Goal: Task Accomplishment & Management: Use online tool/utility

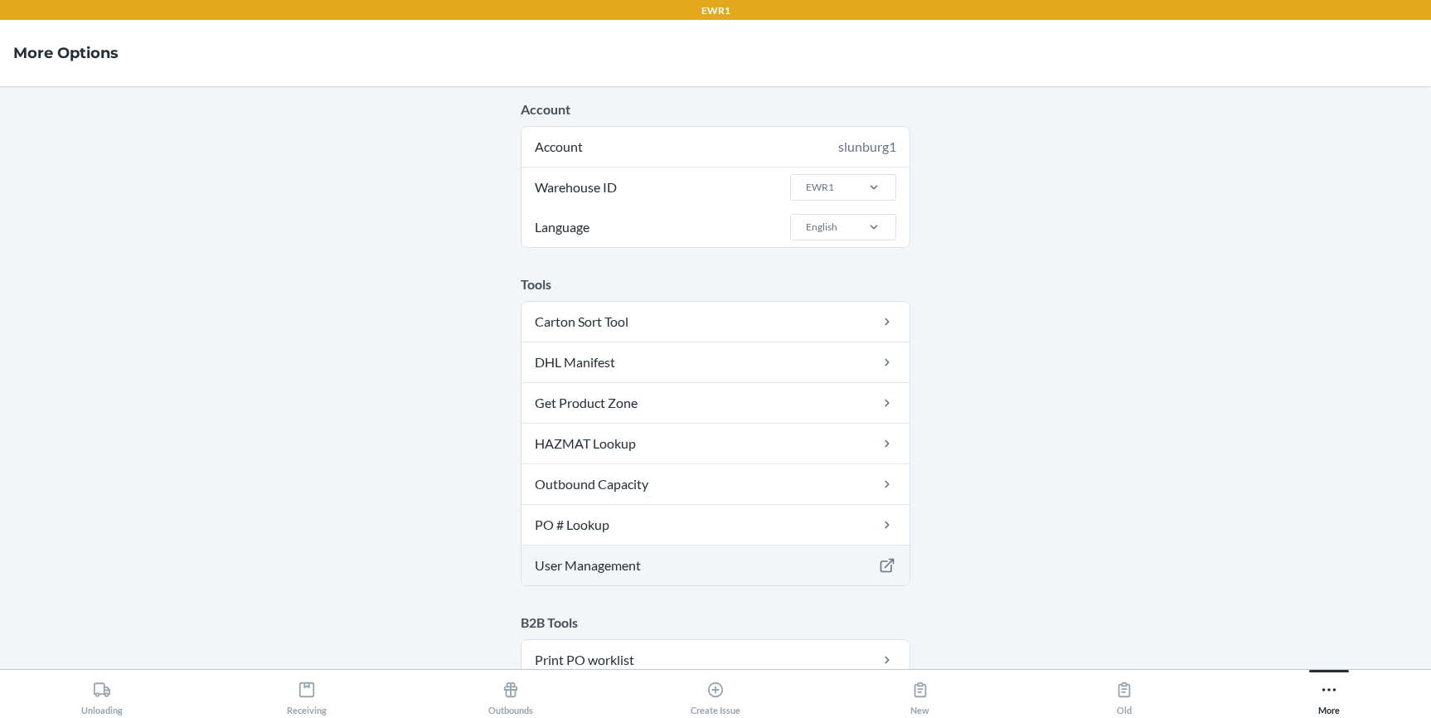
click at [628, 566] on link "User Management" at bounding box center [716, 566] width 388 height 40
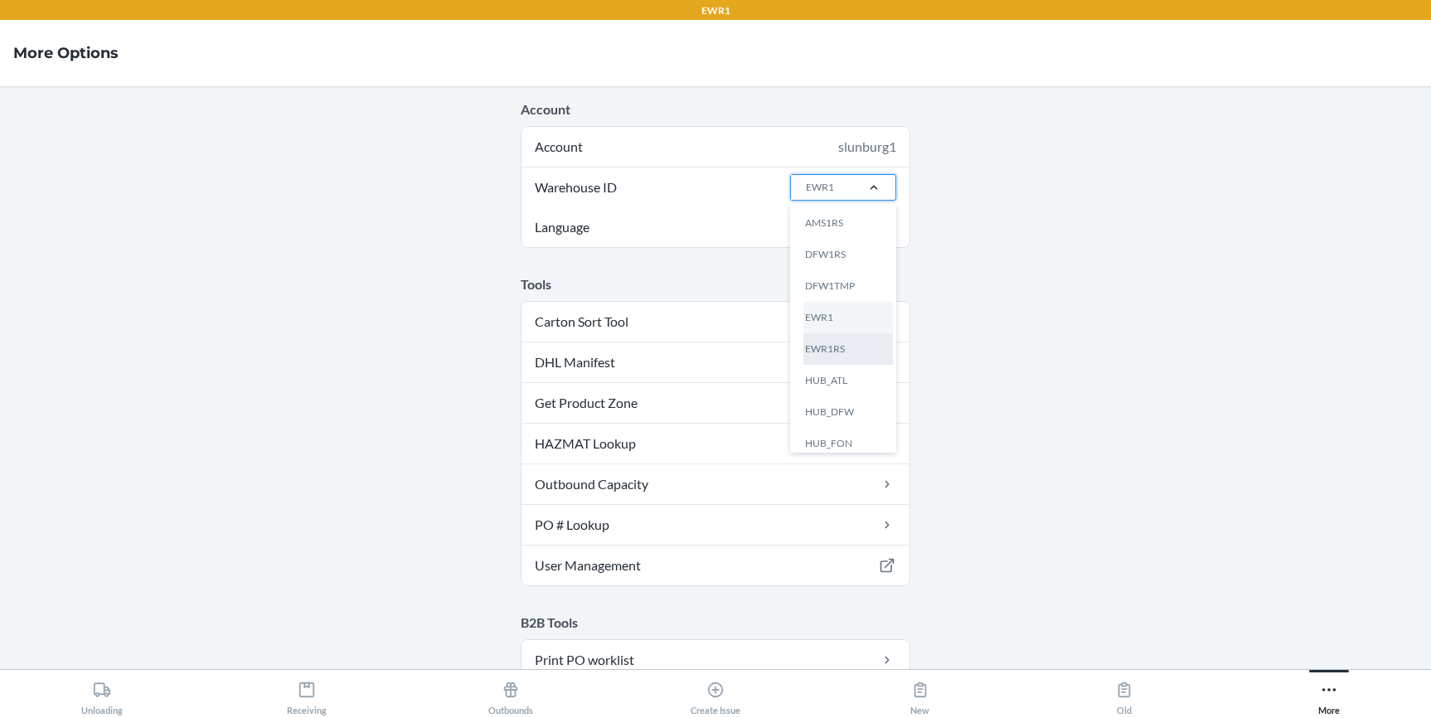
click at [823, 356] on div "EWR1RS" at bounding box center [849, 349] width 90 height 32
click at [806, 195] on input "Warehouse ID option EWR1RS focused, 5 of 24. 24 results available. Use Up and D…" at bounding box center [805, 187] width 2 height 15
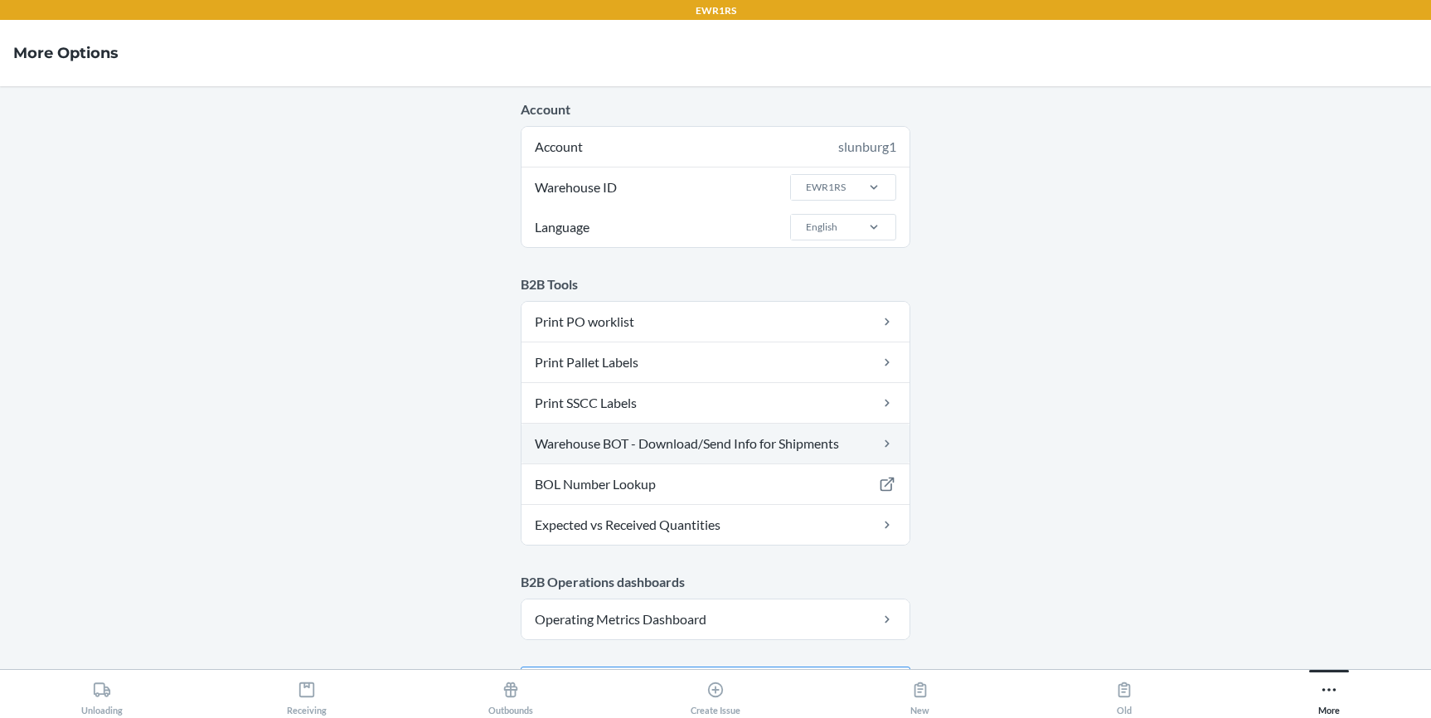
click at [749, 449] on link "Warehouse BOT - Download/Send Info for Shipments" at bounding box center [716, 444] width 388 height 40
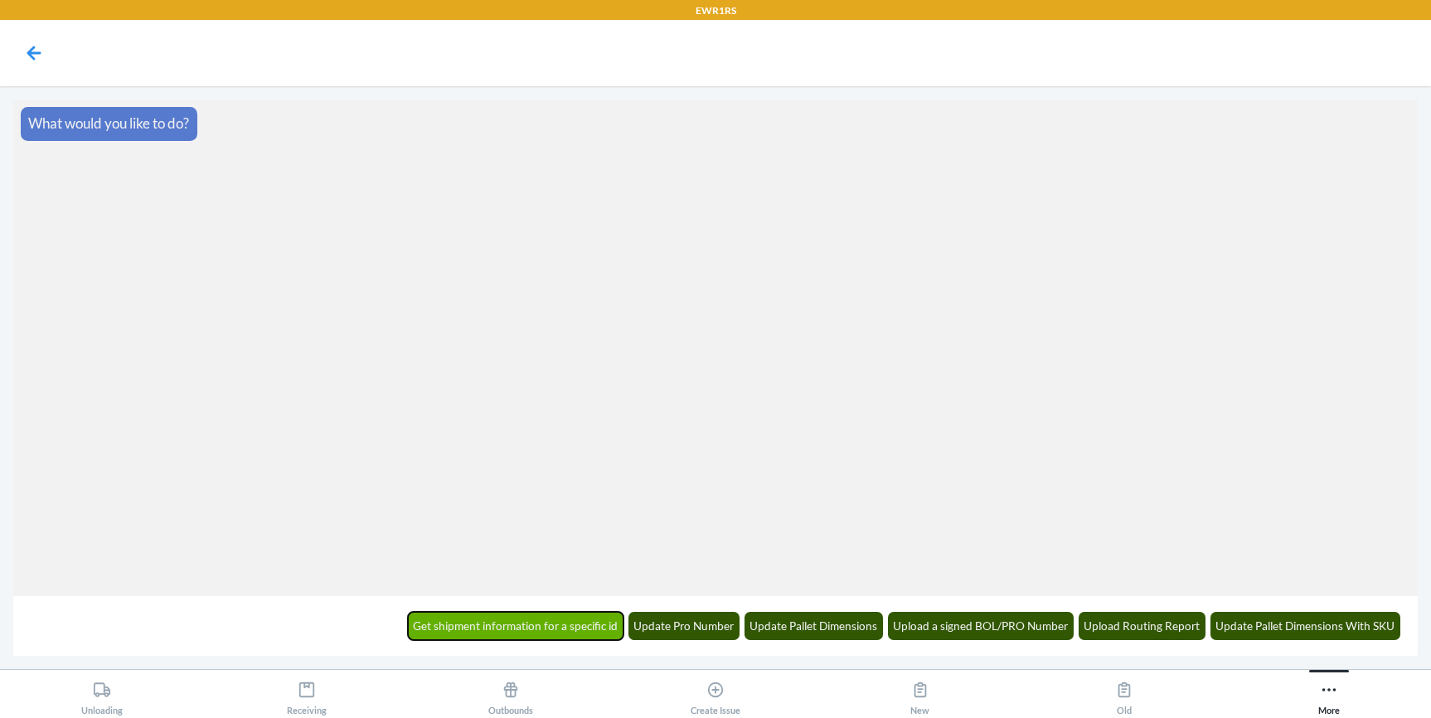
click at [582, 623] on button "Get shipment information for a specific id" at bounding box center [516, 626] width 216 height 28
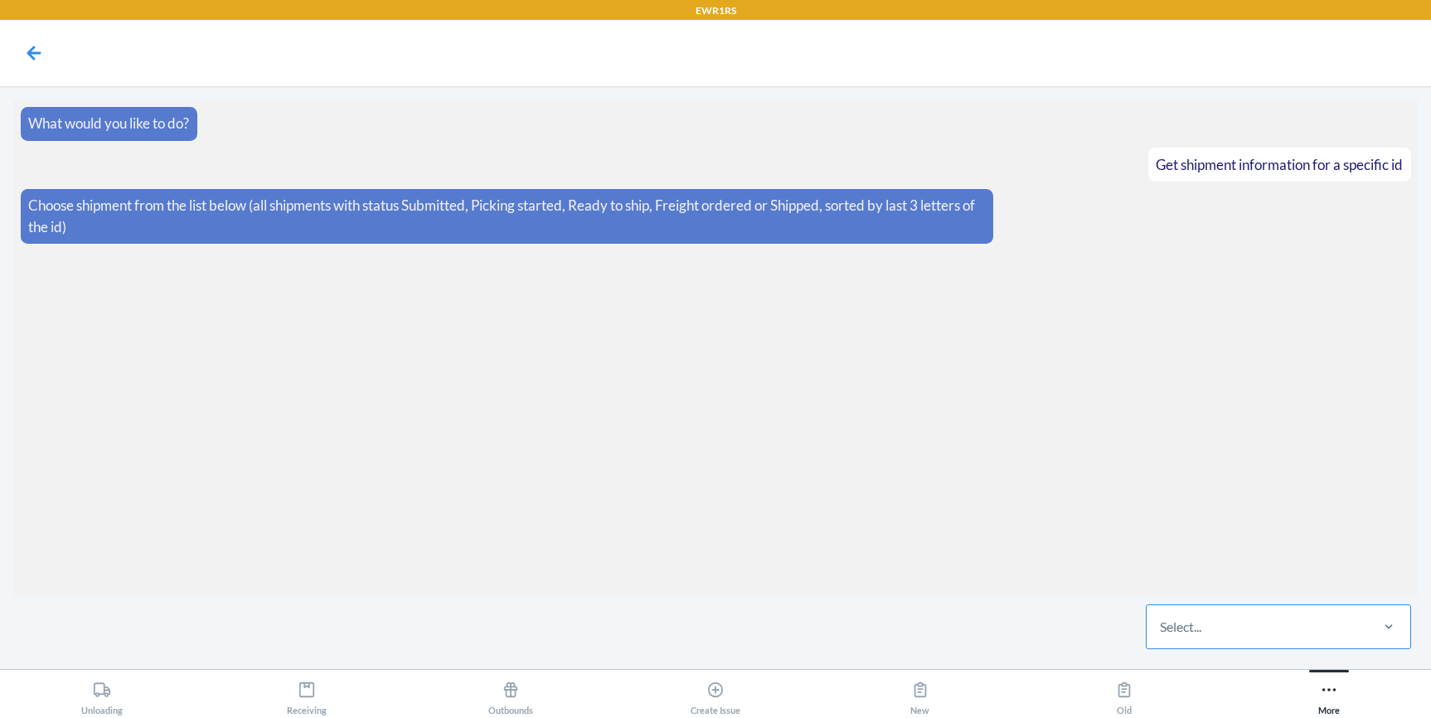
click at [1188, 626] on div "Select..." at bounding box center [1180, 627] width 41 height 20
click at [1162, 626] on input "Select..." at bounding box center [1161, 627] width 2 height 20
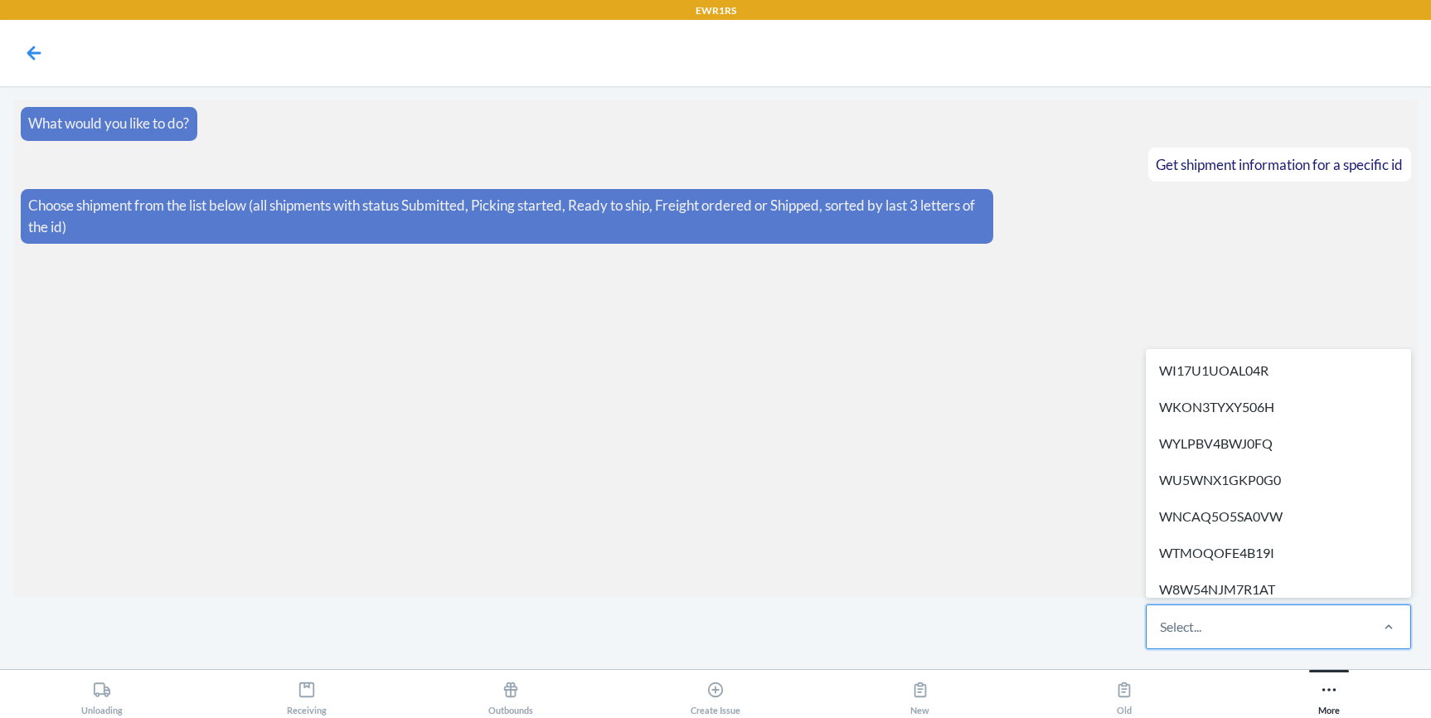
paste input "W7X3PO42XKXDC"
type input "W7X3PO42XKXDC"
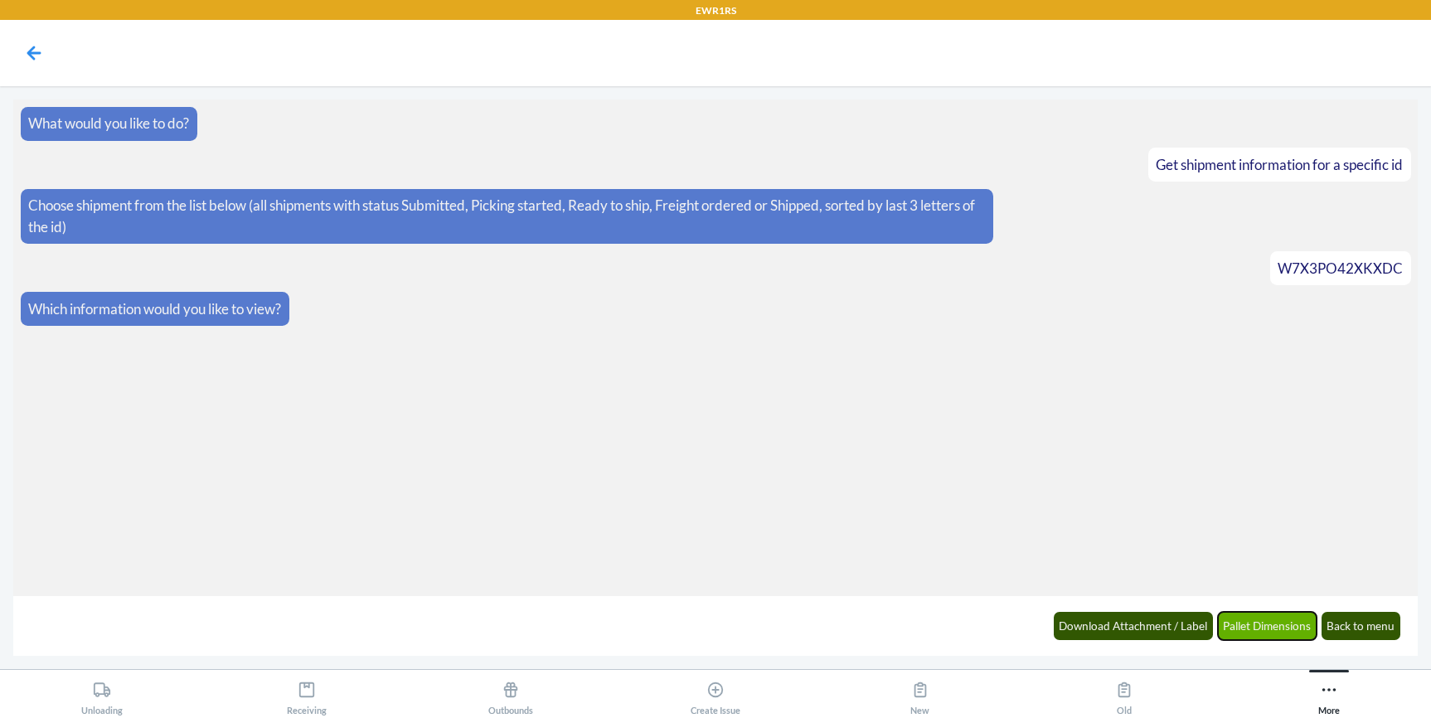
click at [1287, 634] on button "Pallet Dimensions" at bounding box center [1268, 626] width 100 height 28
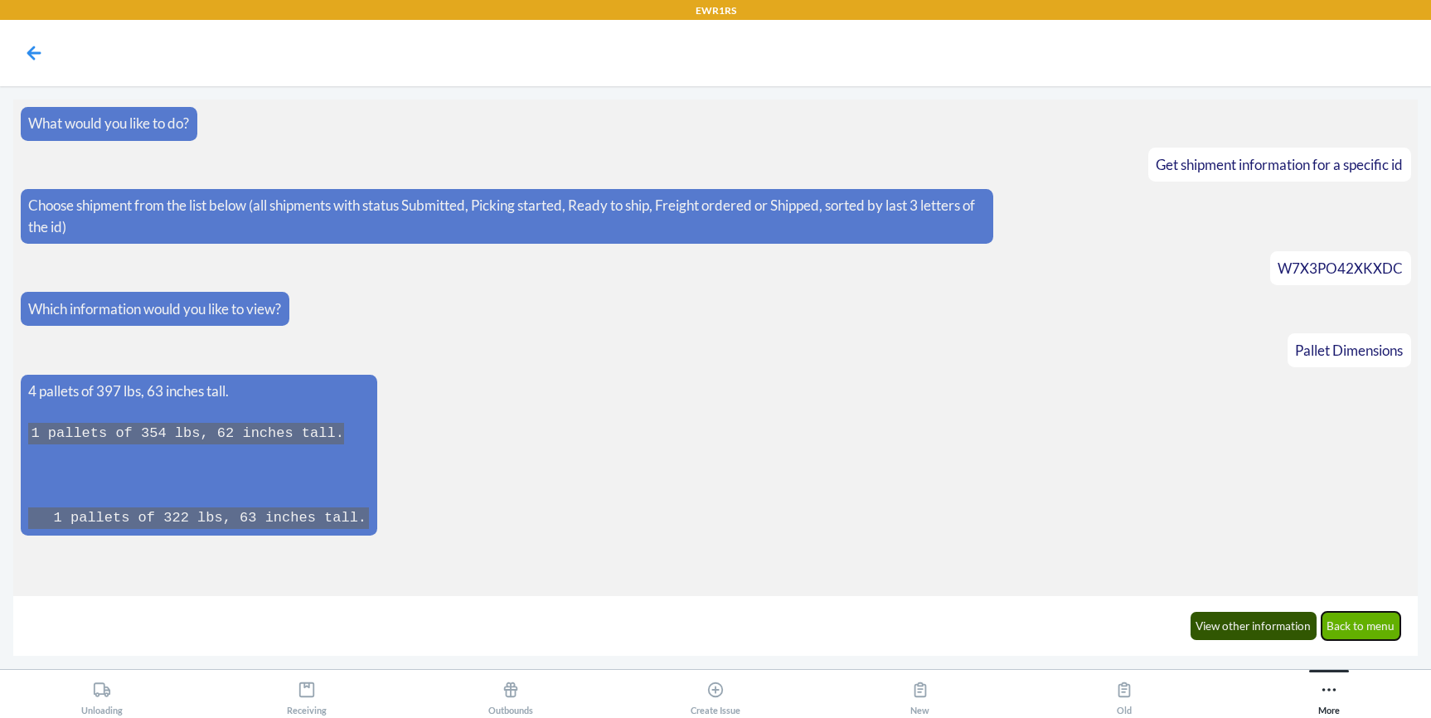
click at [1376, 630] on button "Back to menu" at bounding box center [1362, 626] width 80 height 28
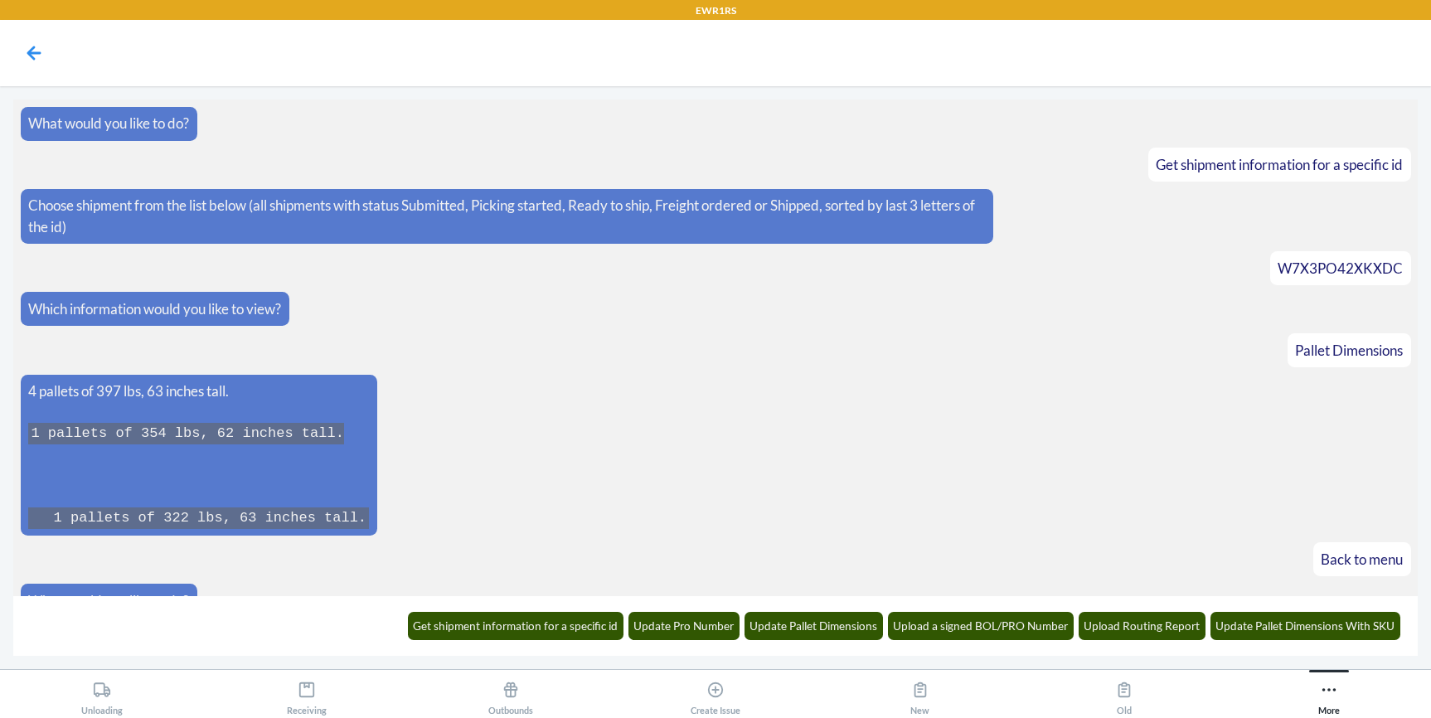
scroll to position [28, 0]
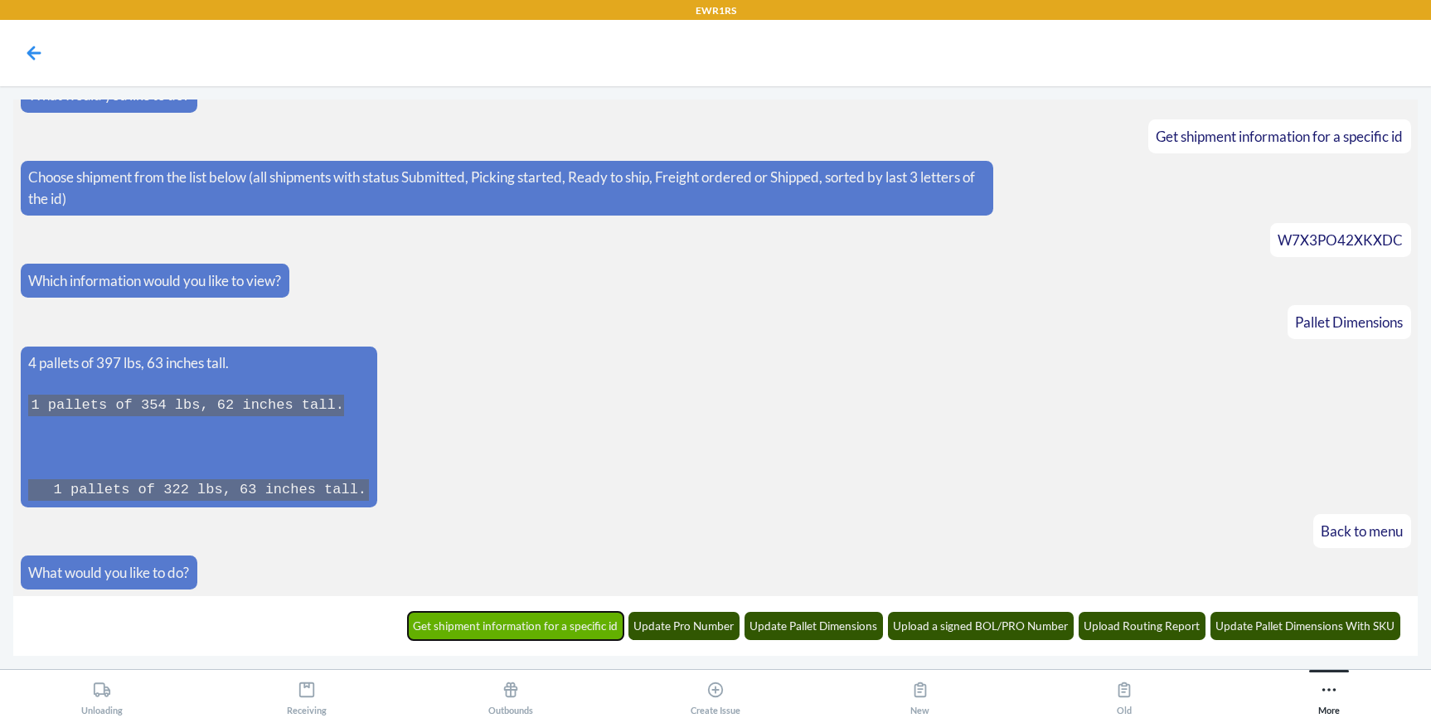
click at [542, 617] on button "Get shipment information for a specific id" at bounding box center [516, 626] width 216 height 28
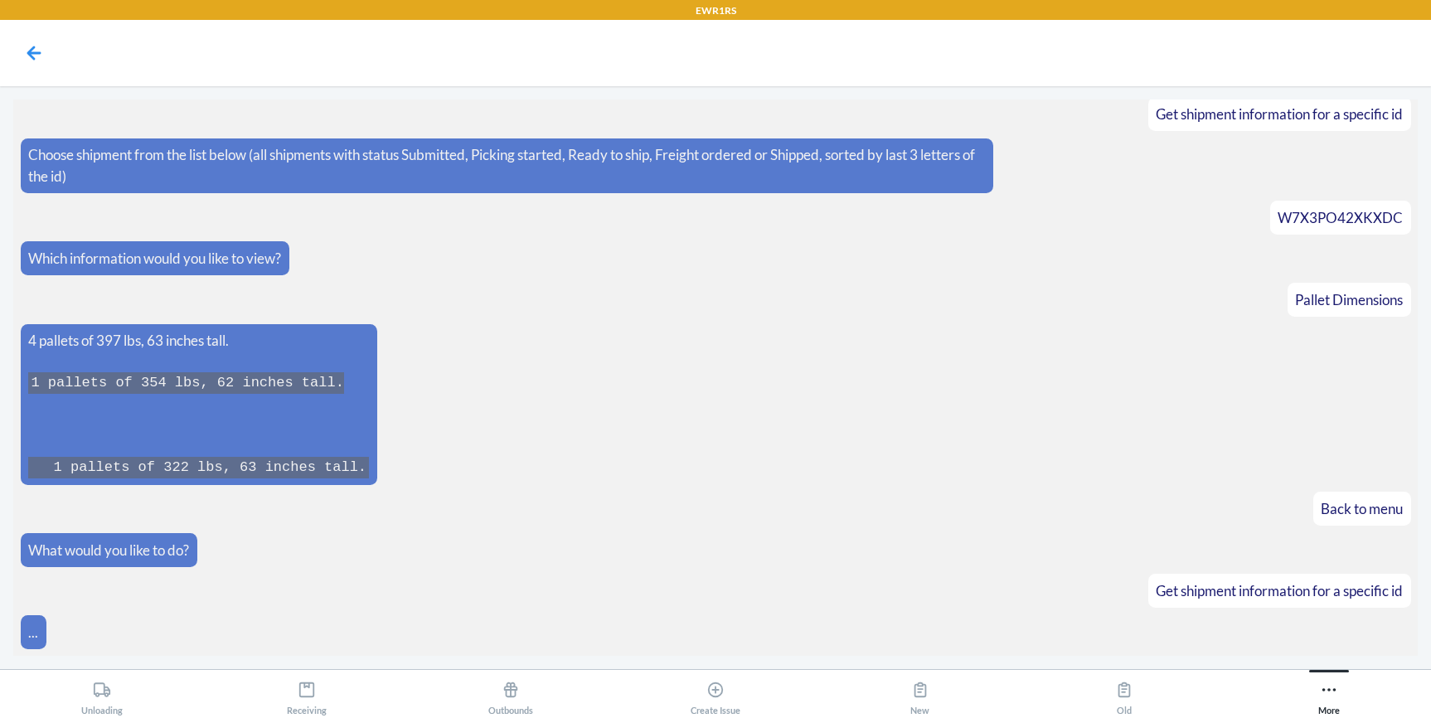
scroll to position [131, 0]
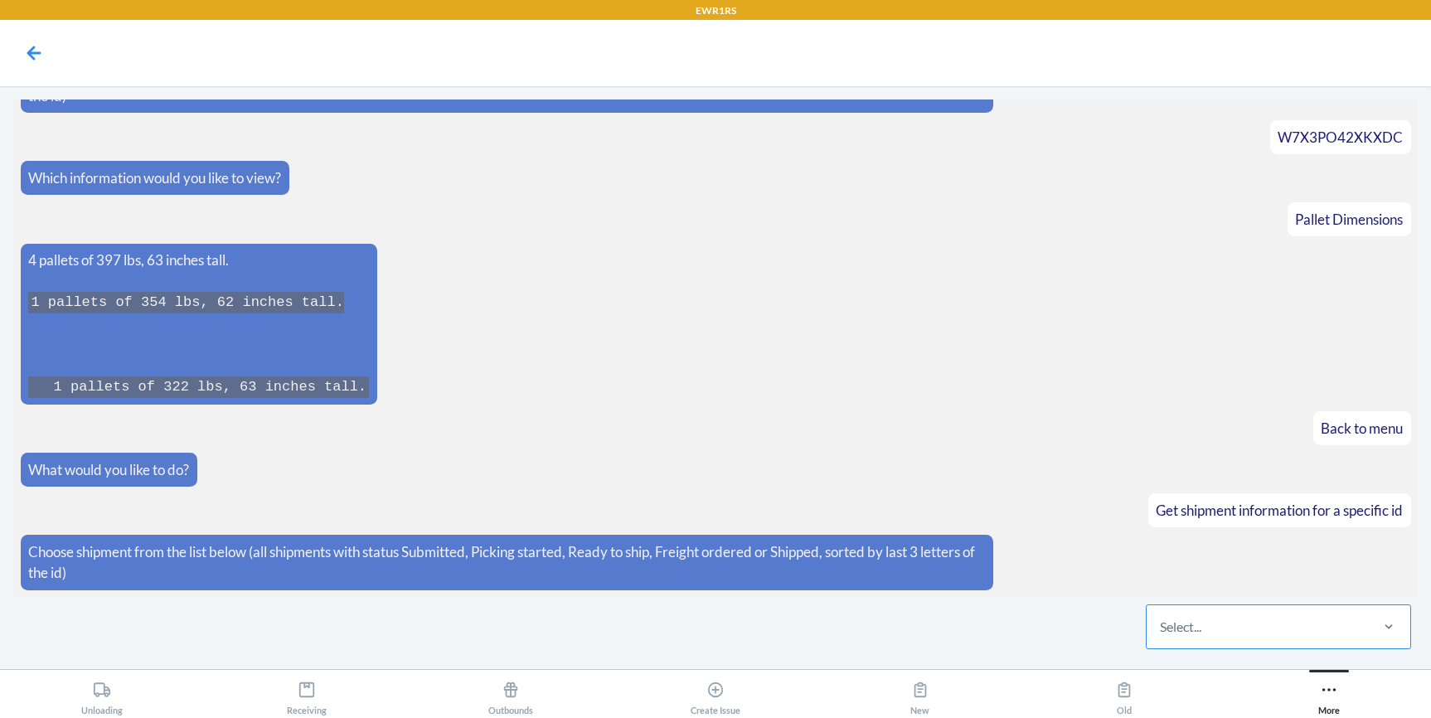
click at [1175, 632] on div "Select..." at bounding box center [1180, 627] width 41 height 20
click at [1162, 632] on input "Select..." at bounding box center [1161, 627] width 2 height 20
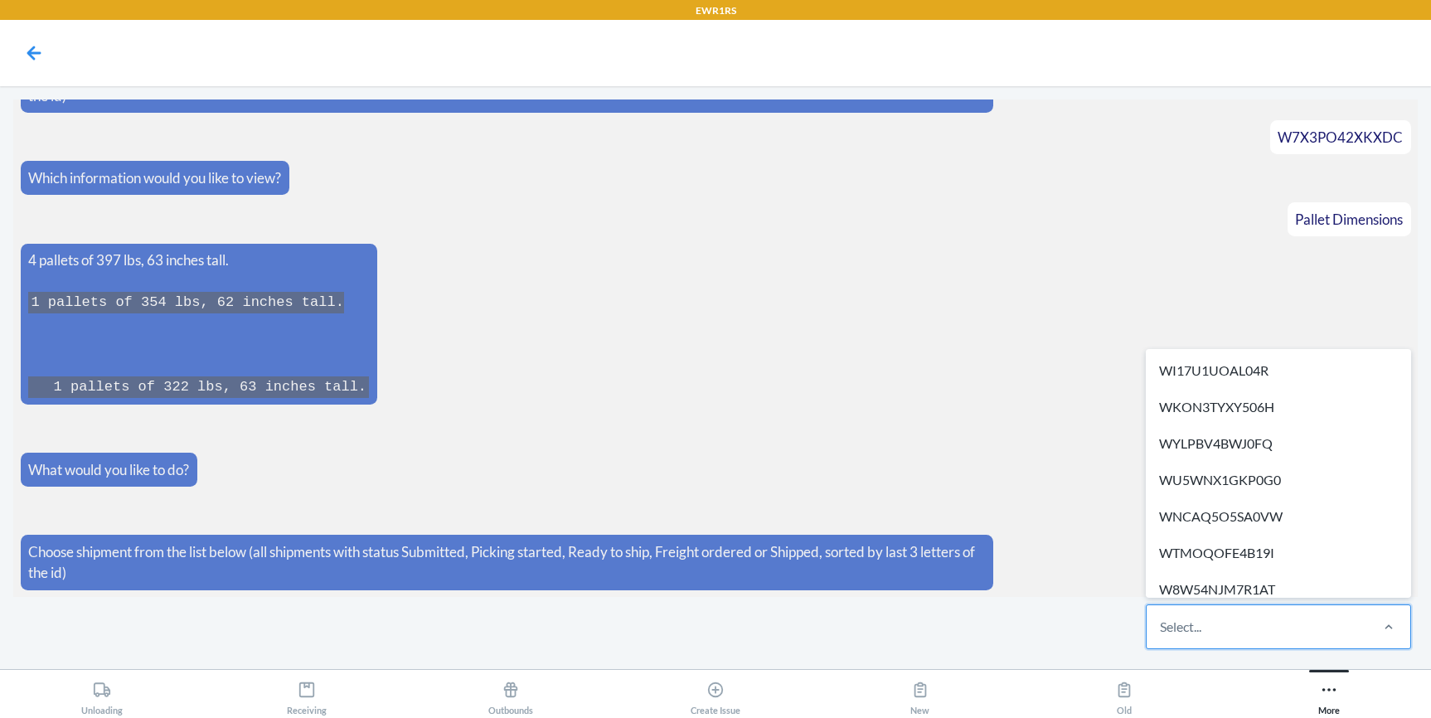
paste input "WIGGRR4GH6EFU"
type input "WIGGRR4GH6EFU"
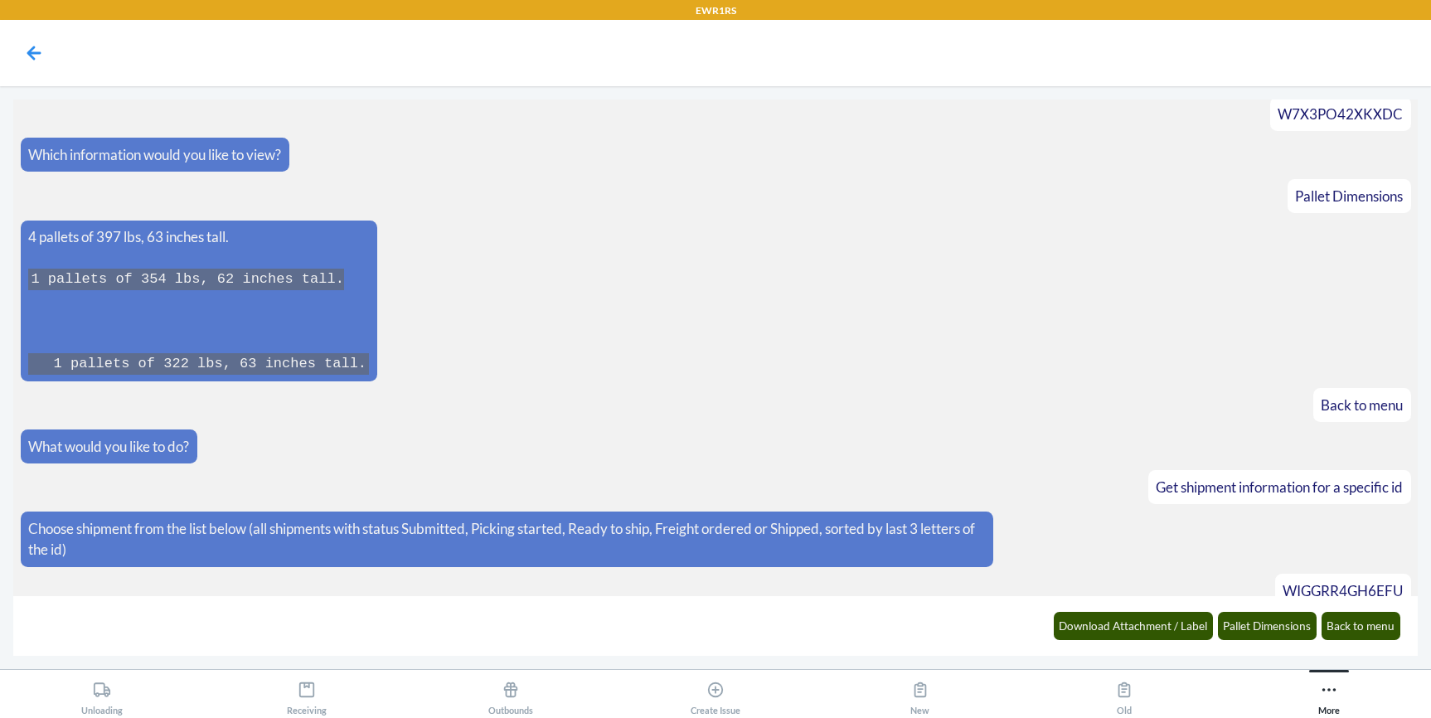
scroll to position [214, 0]
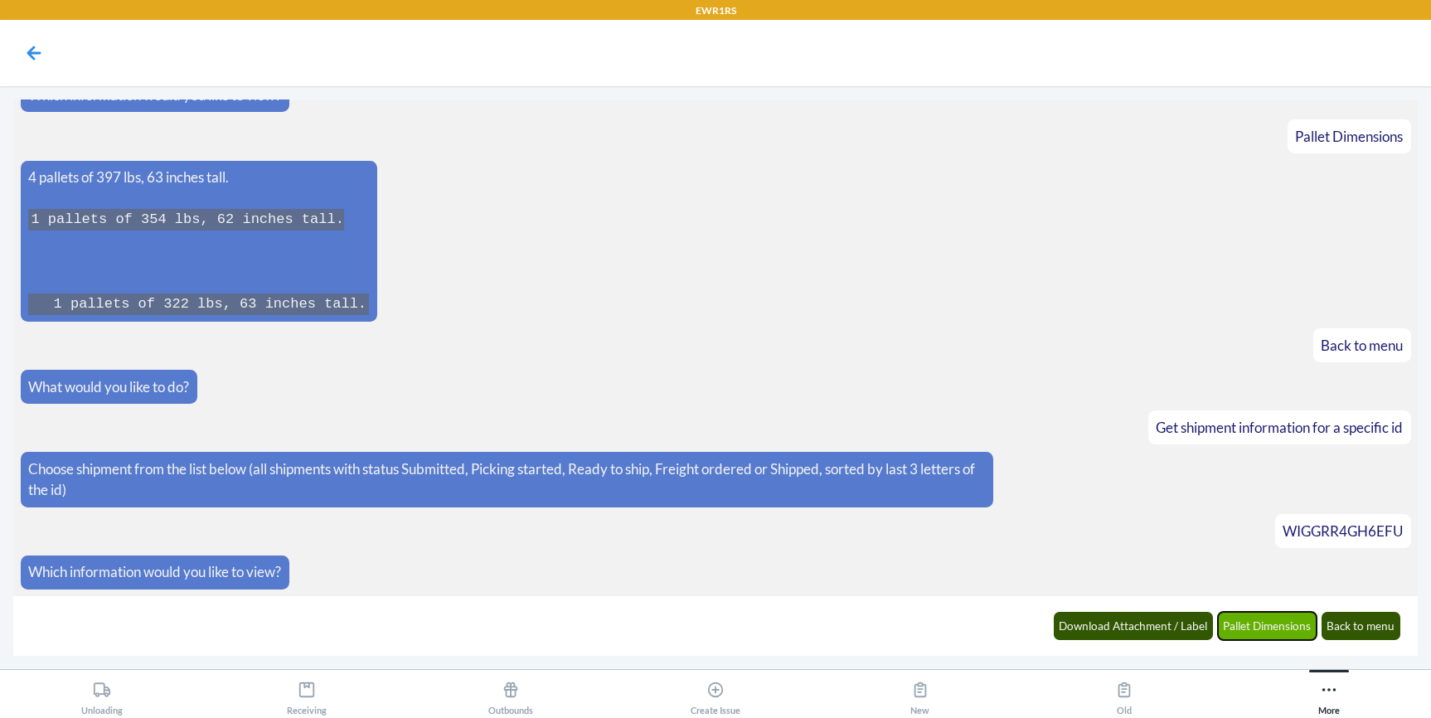
click at [1279, 630] on button "Pallet Dimensions" at bounding box center [1268, 626] width 100 height 28
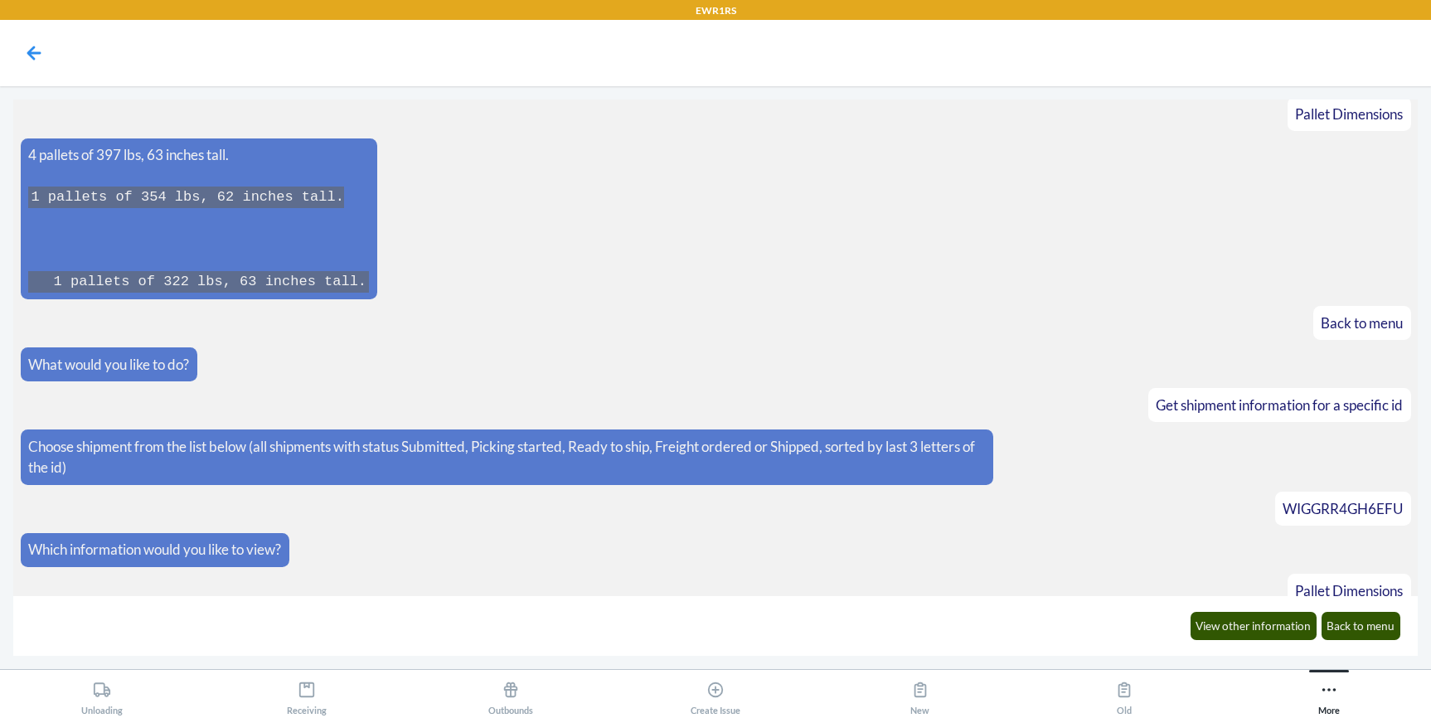
scroll to position [752, 0]
